Goal: Task Accomplishment & Management: Use online tool/utility

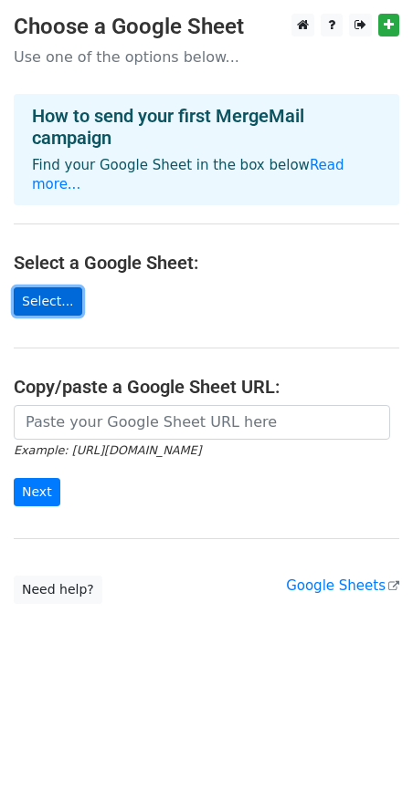
click at [47, 287] on link "Select..." at bounding box center [48, 301] width 68 height 28
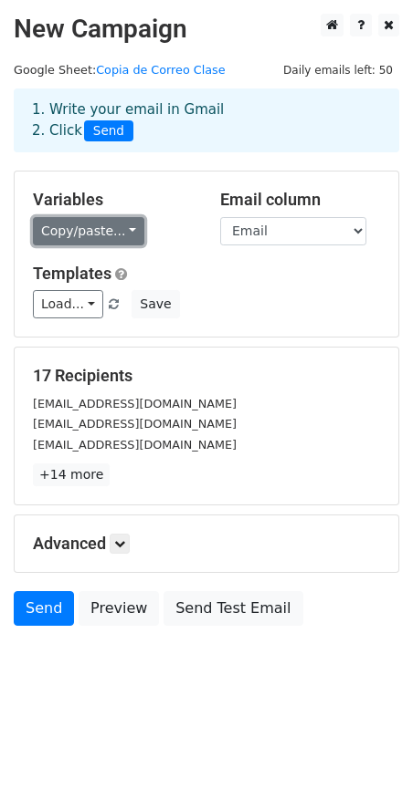
click at [125, 222] on link "Copy/paste..." at bounding box center [88, 231] width 111 height 28
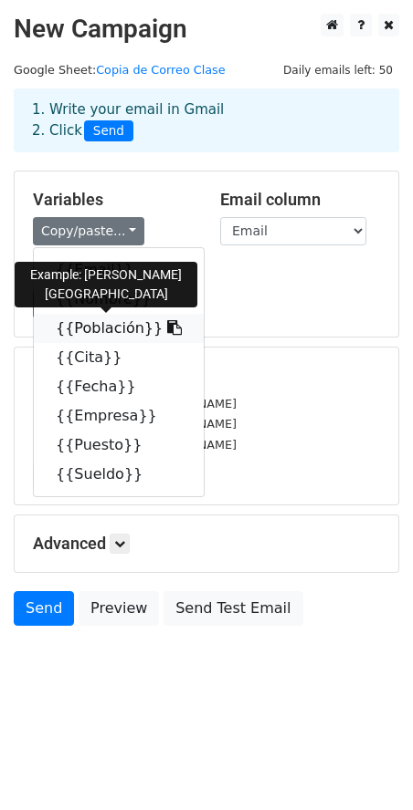
click at [108, 322] on link "{{Población}}" at bounding box center [119, 328] width 170 height 29
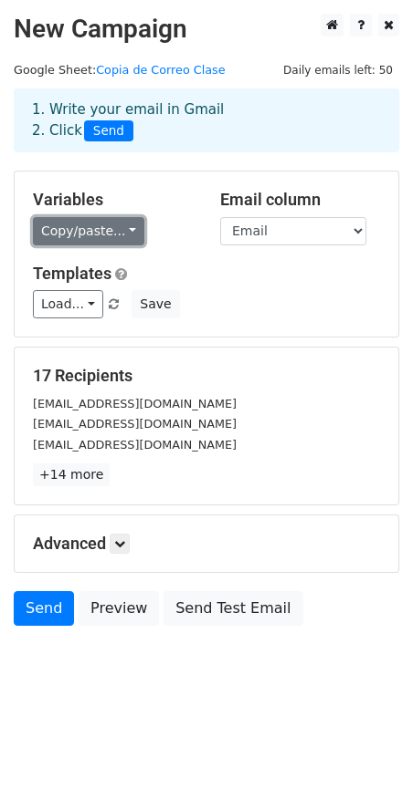
click at [81, 236] on link "Copy/paste..." at bounding box center [88, 231] width 111 height 28
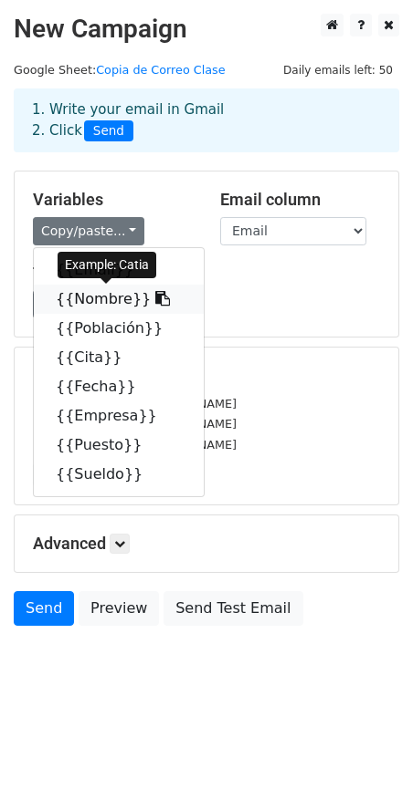
click at [71, 308] on link "{{Nombre}}" at bounding box center [119, 299] width 170 height 29
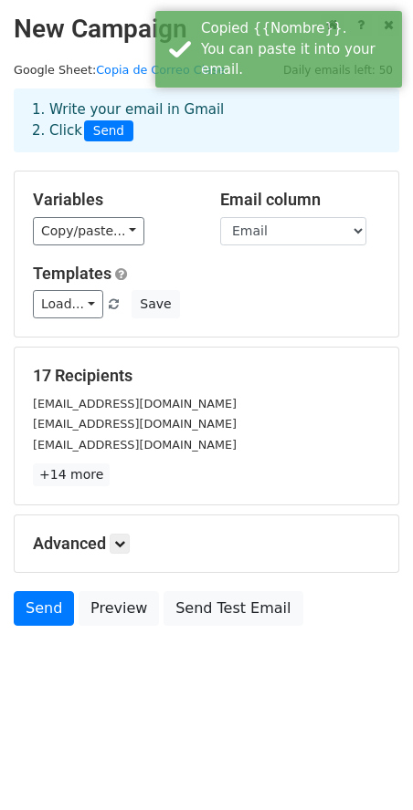
click at [133, 228] on div "Copy/paste... {{Email}} {{Nombre}} {{Población}} {{Cita}} {{Fecha}} {{Empresa}}…" at bounding box center [113, 231] width 160 height 28
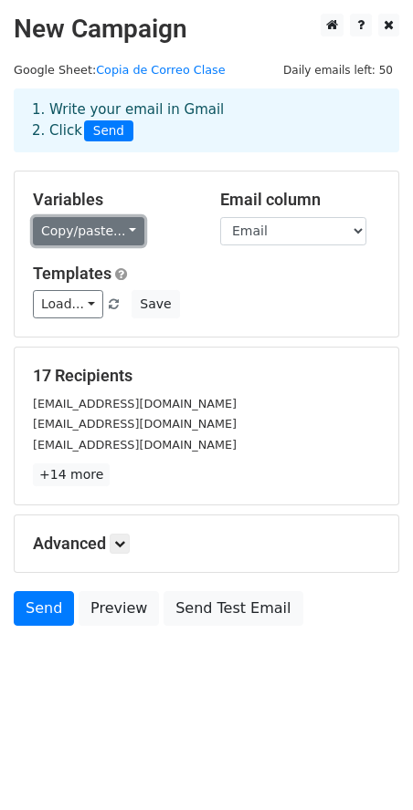
click at [106, 226] on link "Copy/paste..." at bounding box center [88, 231] width 111 height 28
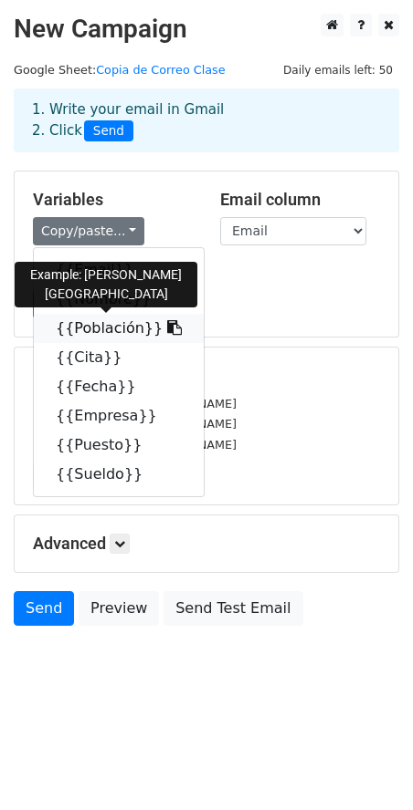
click at [102, 336] on link "{{Población}}" at bounding box center [119, 328] width 170 height 29
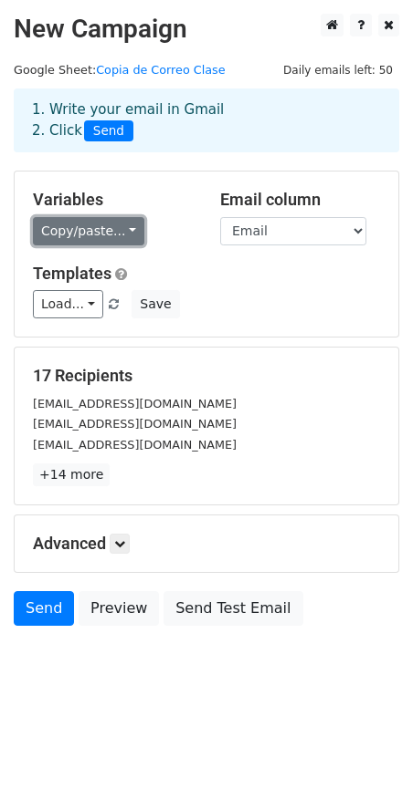
click at [76, 232] on link "Copy/paste..." at bounding box center [88, 231] width 111 height 28
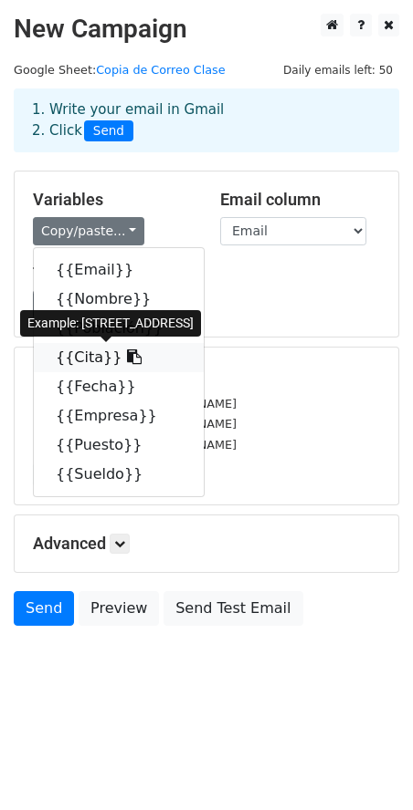
click at [127, 358] on icon at bounding box center [134, 357] width 15 height 15
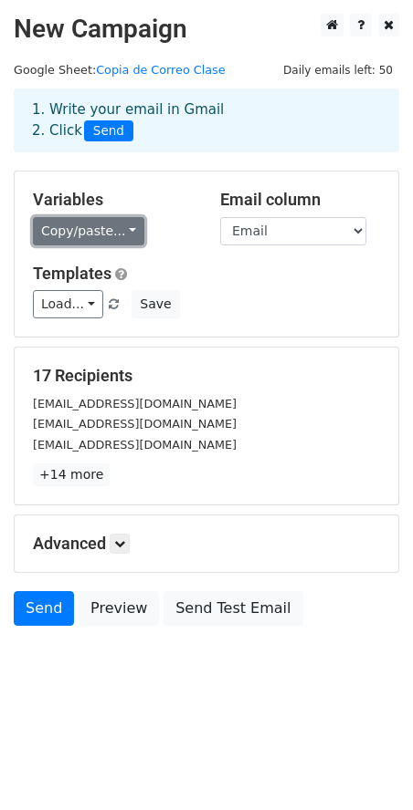
click at [94, 237] on link "Copy/paste..." at bounding box center [88, 231] width 111 height 28
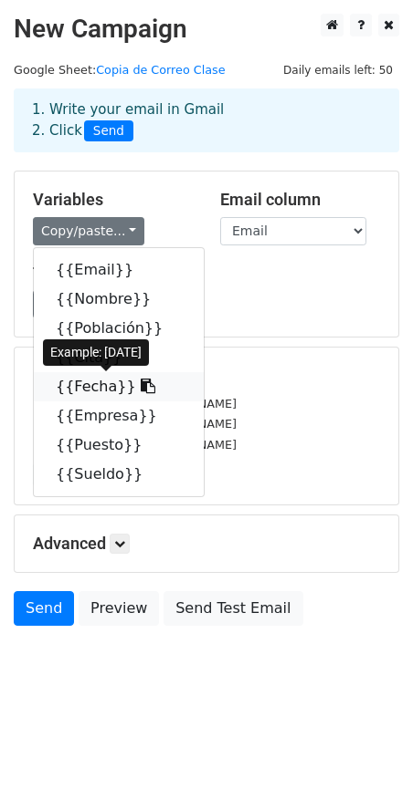
click at [94, 389] on link "{{Fecha}}" at bounding box center [119, 386] width 170 height 29
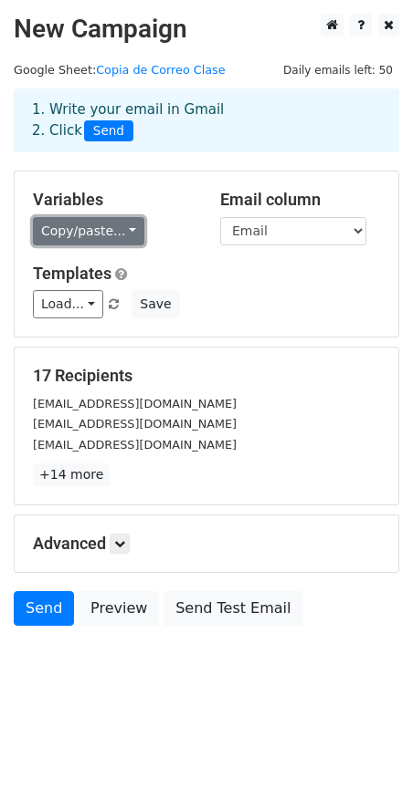
click at [74, 229] on link "Copy/paste..." at bounding box center [88, 231] width 111 height 28
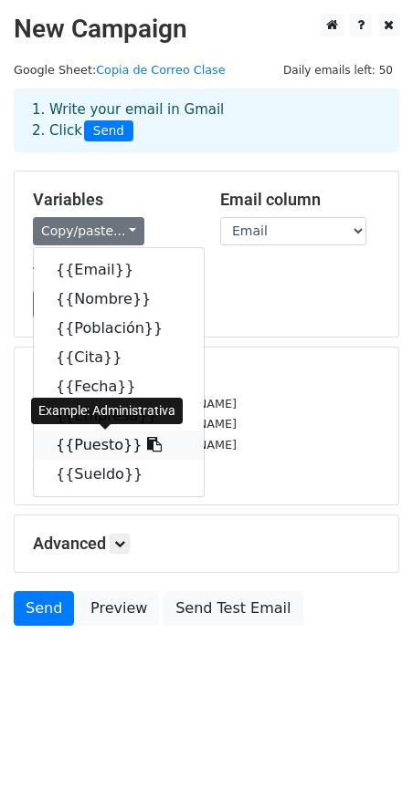
click at [81, 440] on link "{{Puesto}}" at bounding box center [119, 445] width 170 height 29
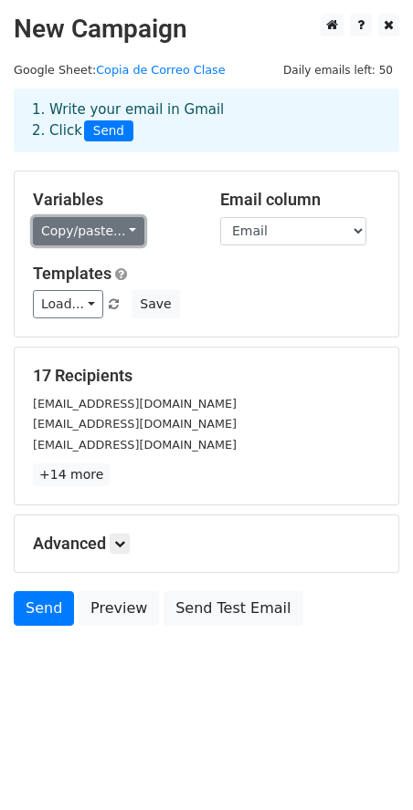
click at [78, 236] on link "Copy/paste..." at bounding box center [88, 231] width 111 height 28
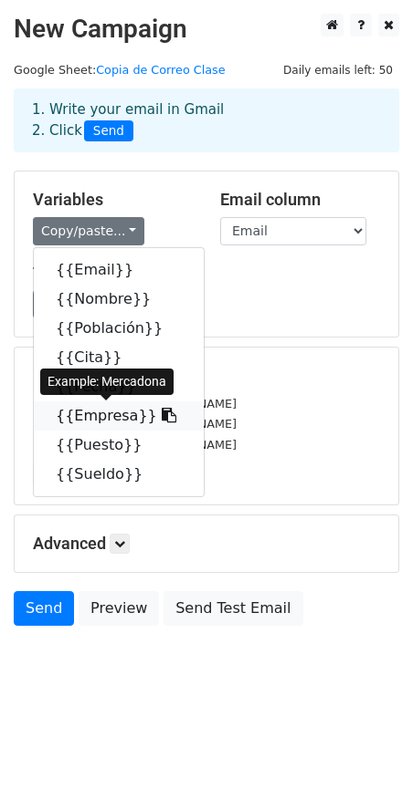
click at [82, 410] on link "{{Empresa}}" at bounding box center [119, 416] width 170 height 29
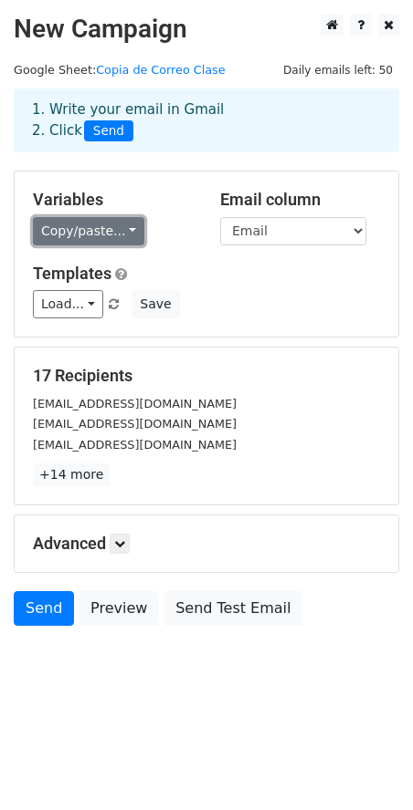
click at [98, 225] on link "Copy/paste..." at bounding box center [88, 231] width 111 height 28
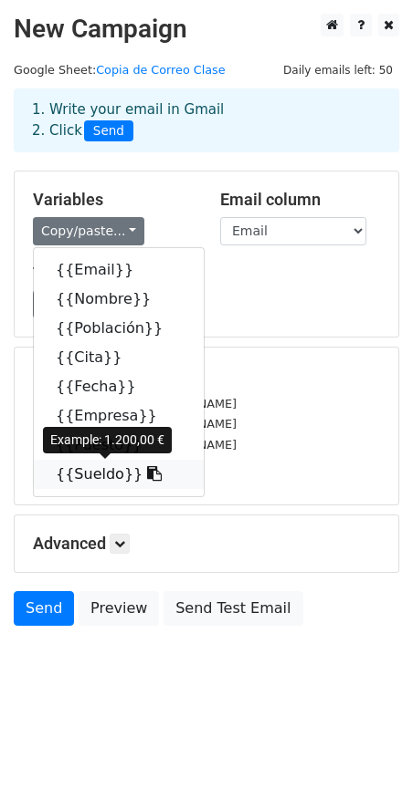
click at [93, 469] on link "{{Sueldo}}" at bounding box center [119, 474] width 170 height 29
